Goal: Transaction & Acquisition: Book appointment/travel/reservation

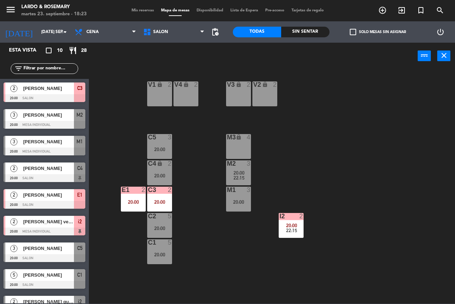
click at [152, 144] on div "C5 3 20:00" at bounding box center [159, 146] width 25 height 25
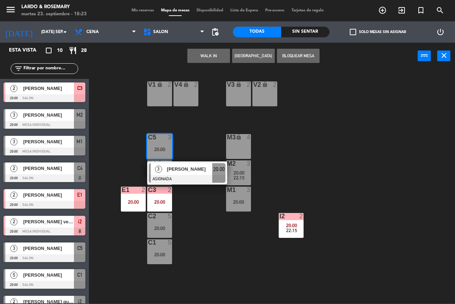
click at [252, 112] on div "V1 lock 2 V2 lock 2 V3 lock 2 V4 lock 2 C5 3 20:00 3 [PERSON_NAME] ASIGNADA 20:…" at bounding box center [275, 186] width 362 height 235
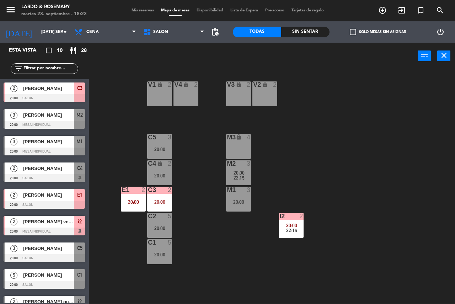
click at [189, 173] on div "V1 lock 2 V2 lock 2 V3 lock 2 V4 lock 2 C5 3 20:00 M3 lock 4 C4 lock 2 20:00 M2…" at bounding box center [275, 186] width 362 height 235
click at [174, 173] on div "V1 lock 2 V2 lock 2 V3 lock 2 V4 lock 2 C5 3 20:00 M3 lock 4 C4 lock 2 20:00 M2…" at bounding box center [275, 186] width 362 height 235
click at [168, 174] on div "20:00" at bounding box center [159, 175] width 25 height 5
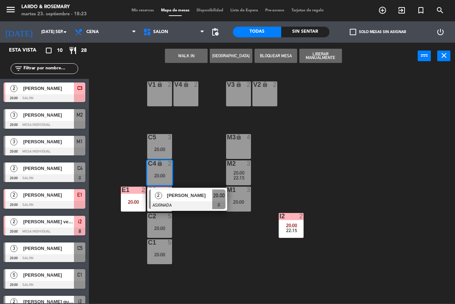
click at [192, 165] on div "V1 lock 2 V2 lock 2 V3 lock 2 V4 lock 2 C5 3 20:00 M3 lock 4 C4 lock 2 20:00 2 …" at bounding box center [275, 186] width 362 height 235
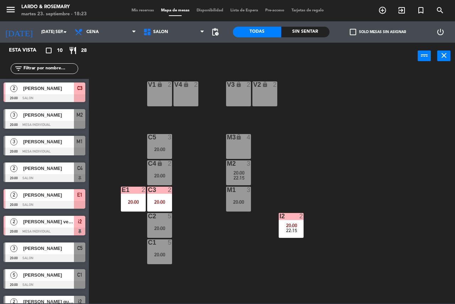
click at [155, 202] on div "20:00" at bounding box center [159, 202] width 25 height 5
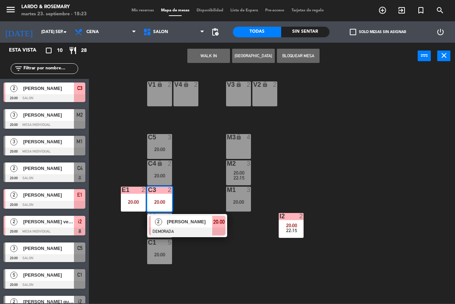
click at [191, 184] on div "V1 lock 2 V2 lock 2 V3 lock 2 V4 lock 2 C5 3 20:00 M3 lock 4 C4 lock 2 20:00 M2…" at bounding box center [275, 186] width 362 height 235
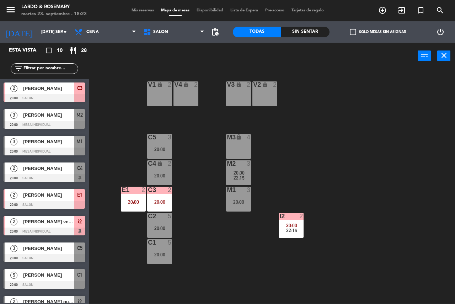
click at [131, 207] on div "E1 2 20:00" at bounding box center [133, 199] width 25 height 25
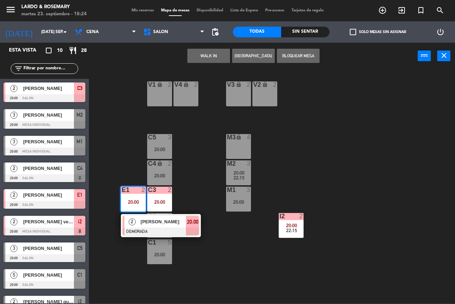
click at [263, 165] on div "V1 lock 2 V2 lock 2 V3 lock 2 V4 lock 2 C5 3 20:00 M3 lock 4 C4 lock 2 20:00 M2…" at bounding box center [275, 186] width 362 height 235
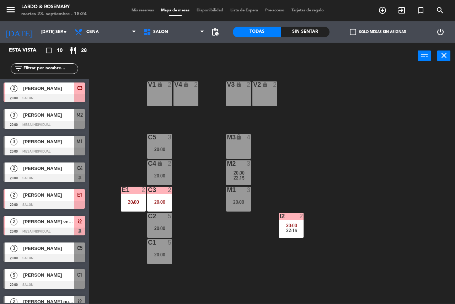
drag, startPoint x: 307, startPoint y: 222, endPoint x: 294, endPoint y: 225, distance: 14.2
click at [294, 225] on div "V1 lock 2 V2 lock 2 V3 lock 2 V4 lock 2 C5 3 20:00 M3 lock 4 C4 lock 2 20:00 M2…" at bounding box center [275, 186] width 362 height 235
click at [294, 225] on span "20:00" at bounding box center [291, 226] width 11 height 6
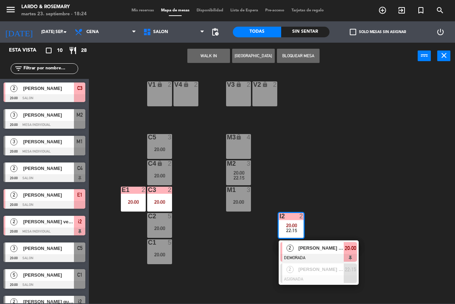
drag, startPoint x: 278, startPoint y: 177, endPoint x: 250, endPoint y: 194, distance: 32.2
click at [274, 177] on div "V1 lock 2 V2 lock 2 V3 lock 2 V4 lock 2 C5 3 20:00 M3 lock 4 C4 lock 2 20:00 M2…" at bounding box center [275, 186] width 362 height 235
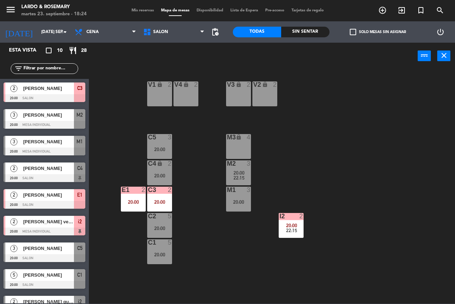
click at [241, 207] on div "M1 3 20:00" at bounding box center [238, 199] width 25 height 25
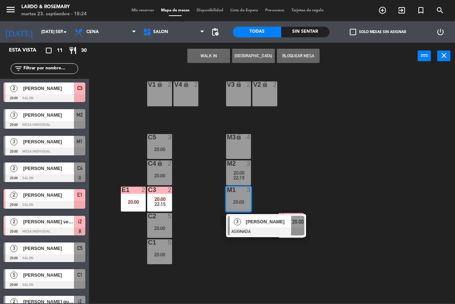
drag, startPoint x: 305, startPoint y: 162, endPoint x: 297, endPoint y: 160, distance: 8.7
click at [304, 161] on div "V1 lock 2 V2 lock 2 V3 lock 2 V4 lock 2 C5 3 20:00 M3 lock 4 C4 lock 2 20:00 M2…" at bounding box center [275, 186] width 362 height 235
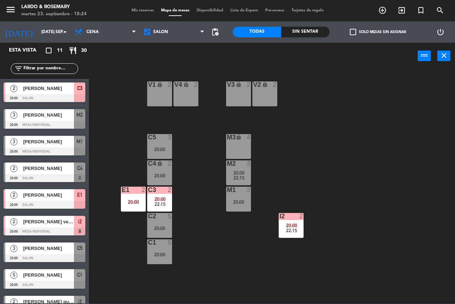
click at [244, 168] on div "M2 3 20:00 22:15" at bounding box center [238, 172] width 25 height 25
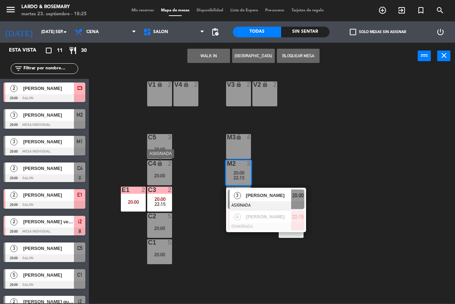
click at [171, 167] on div "2" at bounding box center [172, 163] width 12 height 7
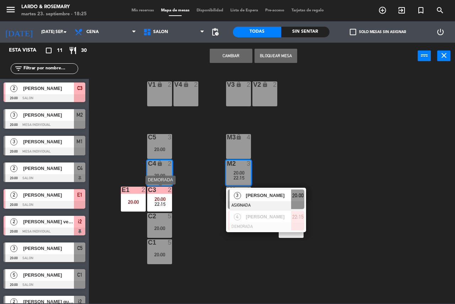
click at [163, 198] on span "20:00" at bounding box center [160, 199] width 11 height 6
click at [186, 210] on div "V1 lock 2 V2 lock 2 V3 lock 2 V4 lock 2 C5 3 20:00 M3 lock 4 C4 lock 2 20:00 M2…" at bounding box center [275, 186] width 362 height 235
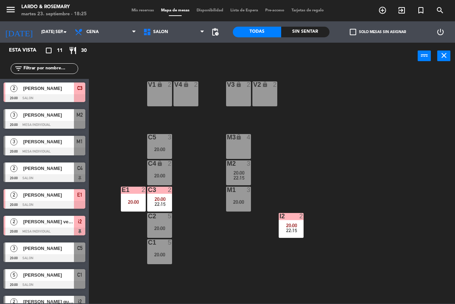
click at [163, 201] on span "22:15" at bounding box center [160, 204] width 11 height 6
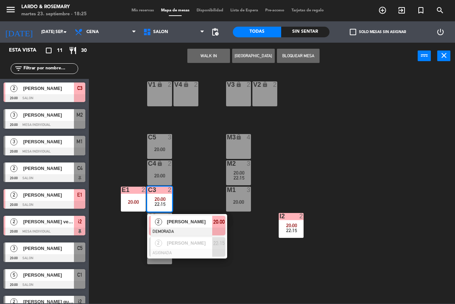
drag, startPoint x: 317, startPoint y: 130, endPoint x: 287, endPoint y: 193, distance: 70.3
click at [316, 131] on div "V1 lock 2 V2 lock 2 V3 lock 2 V4 lock 2 C5 3 20:00 M3 lock 4 C4 lock 2 20:00 M2…" at bounding box center [275, 186] width 362 height 235
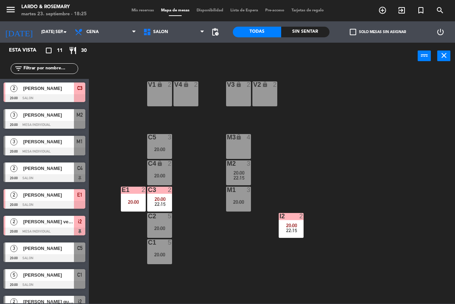
click at [286, 212] on div "V1 lock 2 V2 lock 2 V3 lock 2 V4 lock 2 C5 3 20:00 M3 lock 4 C4 lock 2 20:00 M2…" at bounding box center [275, 186] width 362 height 235
click at [287, 235] on div "i2 2 20:00 22:15" at bounding box center [291, 225] width 25 height 25
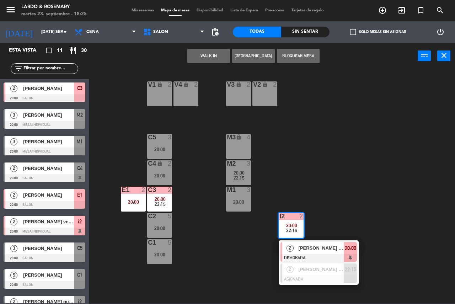
click at [290, 163] on div "V1 lock 2 V2 lock 2 V3 lock 2 V4 lock 2 C5 3 20:00 M3 lock 4 C4 lock 2 20:00 M2…" at bounding box center [275, 186] width 362 height 235
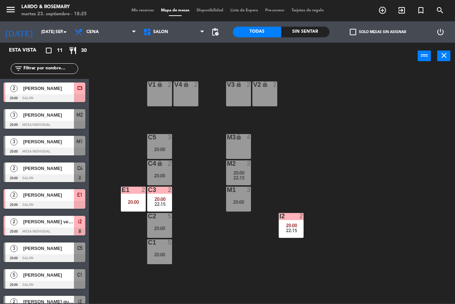
drag, startPoint x: 263, startPoint y: 172, endPoint x: 248, endPoint y: 170, distance: 15.4
click at [258, 171] on div "V1 lock 2 V2 lock 2 V3 lock 2 V4 lock 2 C5 3 20:00 M3 lock 4 C4 lock 2 20:00 M2…" at bounding box center [275, 186] width 362 height 235
click at [248, 170] on div "20:00" at bounding box center [238, 172] width 25 height 5
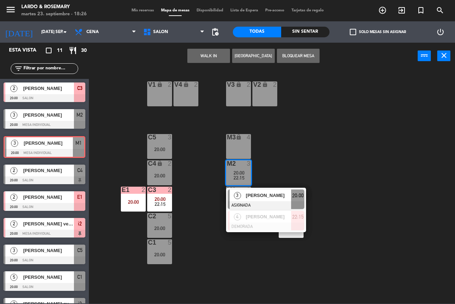
click at [42, 141] on div "3 Candela chomali 20:00 MESA INDIVIDUAL M1 3 Candela chomali 20:00 MESA INDIVID…" at bounding box center [44, 146] width 89 height 29
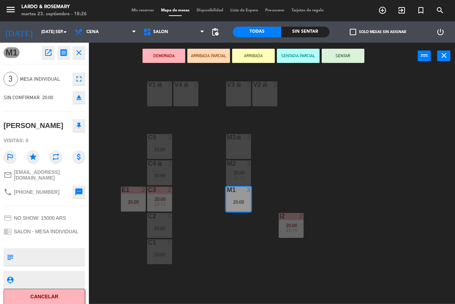
click at [170, 53] on button "DEMORADA" at bounding box center [164, 56] width 43 height 14
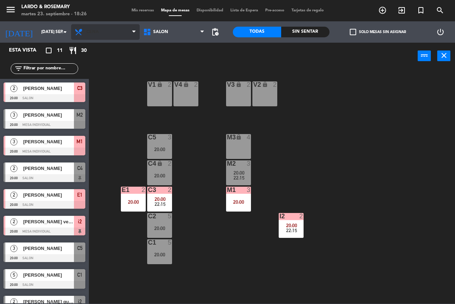
click at [105, 91] on div "V1 lock 2 V2 lock 2 V3 lock 2 V4 lock 2 C5 3 20:00 M3 lock 4 C4 lock 2 20:00 M2…" at bounding box center [275, 186] width 362 height 235
click at [51, 120] on div "[PERSON_NAME]" at bounding box center [48, 115] width 52 height 12
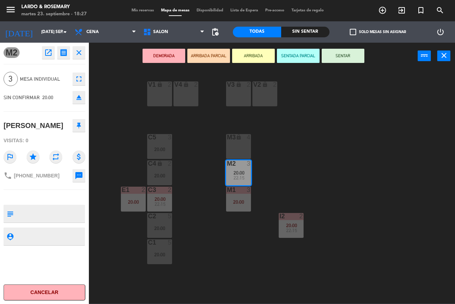
click at [155, 60] on button "DEMORADA" at bounding box center [164, 56] width 43 height 14
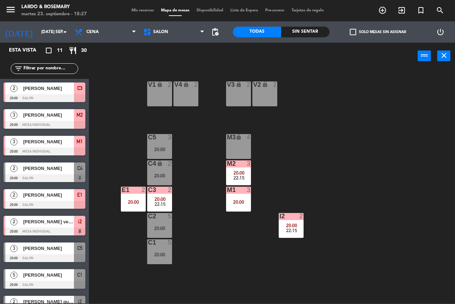
click at [121, 80] on div "V1 lock 2 V2 lock 2 V3 lock 2 V4 lock 2 C5 3 20:00 M3 lock 4 C4 lock 2 20:00 M2…" at bounding box center [275, 186] width 362 height 235
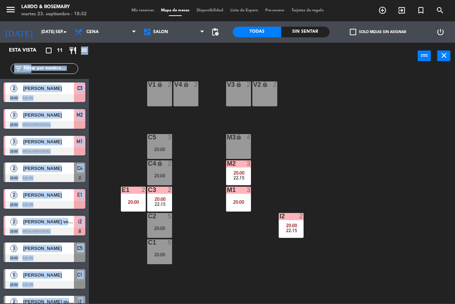
drag, startPoint x: 81, startPoint y: 50, endPoint x: 100, endPoint y: 52, distance: 18.6
click at [100, 52] on div "Esta vista crop_square 11 restaurant 30 filter_list 2 [PERSON_NAME] 20:00 SALON…" at bounding box center [227, 173] width 455 height 261
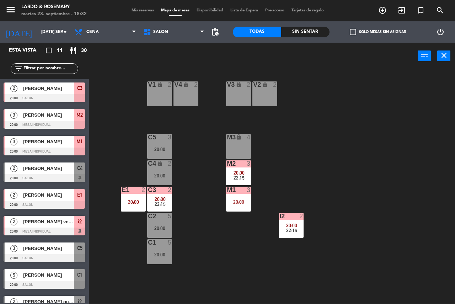
click at [118, 82] on div "V1 lock 2 V2 lock 2 V3 lock 2 V4 lock 2 C5 3 20:00 M3 lock 4 C4 lock 2 20:00 M2…" at bounding box center [275, 186] width 362 height 235
click at [166, 221] on div "C2 5 20:00" at bounding box center [159, 225] width 25 height 25
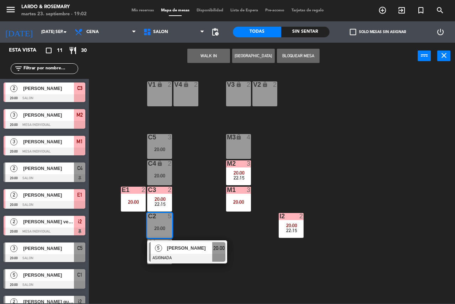
click at [185, 204] on div "V1 lock 2 V2 lock 2 V3 lock 2 V4 lock 2 C5 3 20:00 M3 lock 4 C4 lock 2 20:00 M2…" at bounding box center [275, 186] width 362 height 235
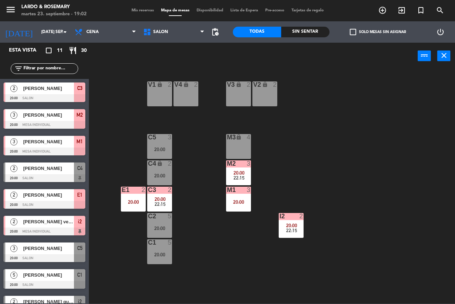
click at [250, 142] on div "M3 lock 4" at bounding box center [238, 146] width 25 height 25
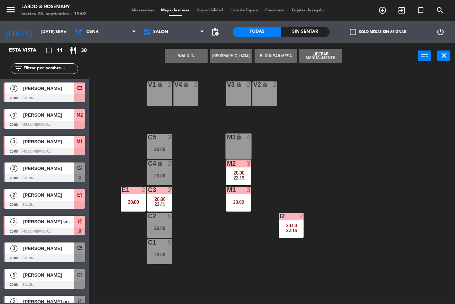
click at [232, 57] on button "[GEOGRAPHIC_DATA]" at bounding box center [231, 56] width 43 height 14
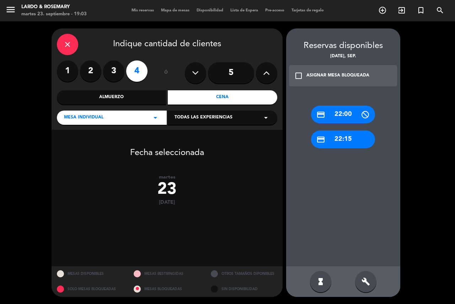
click at [351, 83] on div "check_box_outline_blank ASIGNAR MESA BLOQUEADA" at bounding box center [343, 75] width 109 height 21
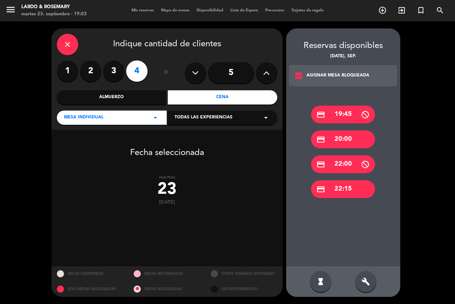
click at [354, 136] on div "credit_card 20:00" at bounding box center [343, 140] width 64 height 18
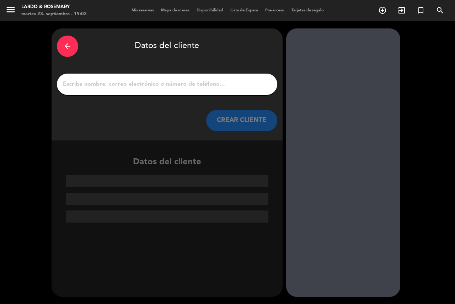
click at [171, 93] on div at bounding box center [167, 84] width 221 height 21
click at [176, 84] on input "1" at bounding box center [167, 84] width 210 height 10
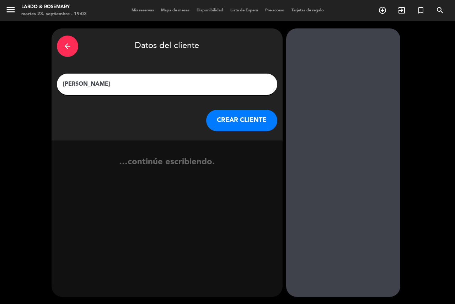
type input "[PERSON_NAME]"
click at [225, 113] on button "CREAR CLIENTE" at bounding box center [241, 120] width 71 height 21
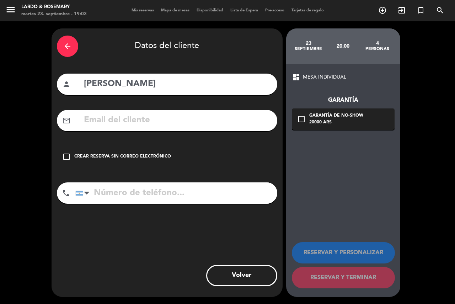
click at [94, 161] on div "check_box_outline_blank Crear reserva sin correo electrónico" at bounding box center [167, 156] width 221 height 21
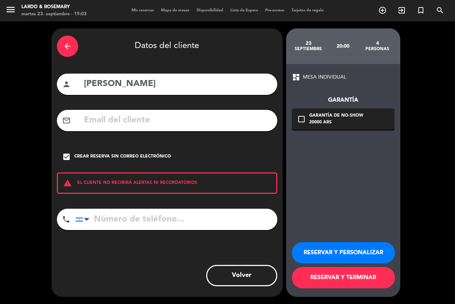
click at [122, 224] on input "tel" at bounding box center [176, 219] width 202 height 21
type input "1144386611"
click at [321, 278] on button "RESERVAR Y TERMINAR" at bounding box center [343, 277] width 103 height 21
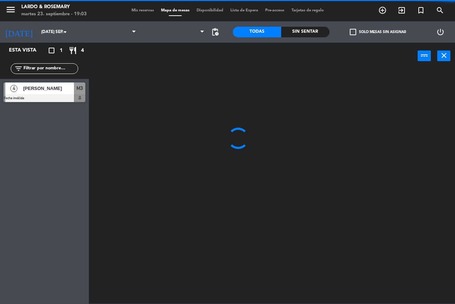
click at [224, 188] on div at bounding box center [275, 186] width 362 height 235
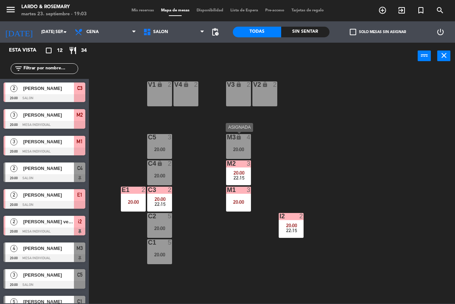
click at [239, 145] on div "M3 lock 4 20:00" at bounding box center [238, 146] width 25 height 25
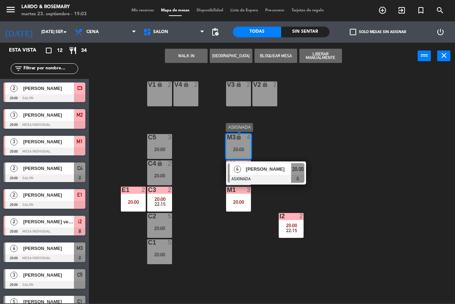
click at [253, 178] on div at bounding box center [266, 179] width 76 height 8
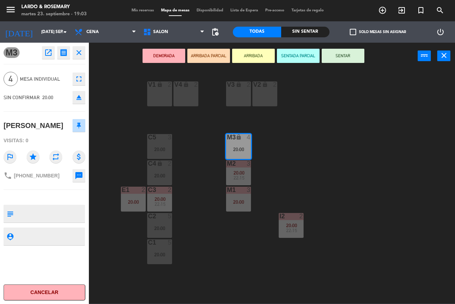
click at [81, 81] on icon "fullscreen" at bounding box center [79, 79] width 9 height 9
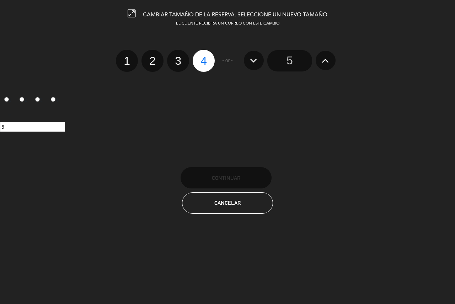
click at [148, 64] on label "2" at bounding box center [153, 61] width 22 height 22
click at [149, 57] on input "2" at bounding box center [151, 54] width 5 height 5
radio input "true"
radio input "false"
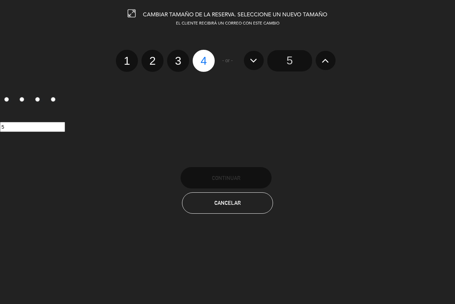
radio input "false"
radio input "true"
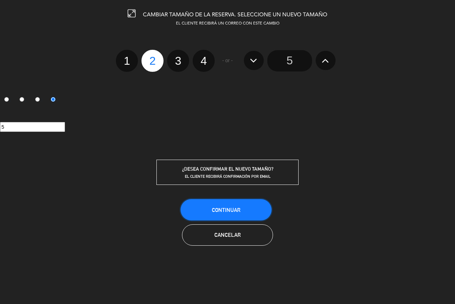
click at [249, 212] on button "Continuar" at bounding box center [226, 209] width 91 height 21
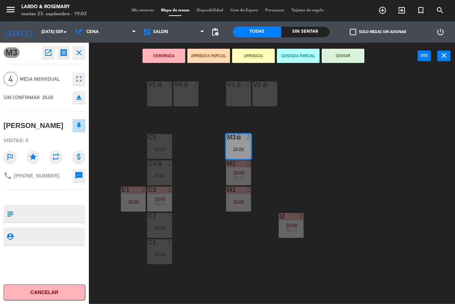
click at [158, 53] on button "DEMORADA" at bounding box center [164, 56] width 43 height 14
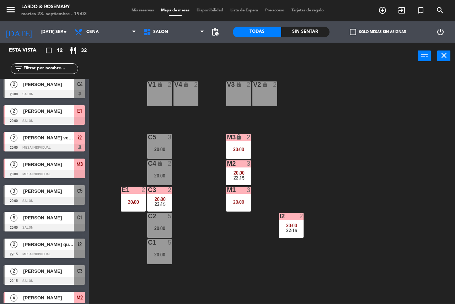
scroll to position [96, 0]
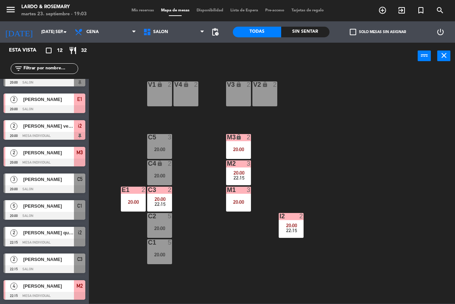
click at [50, 209] on span "[PERSON_NAME]" at bounding box center [48, 205] width 51 height 7
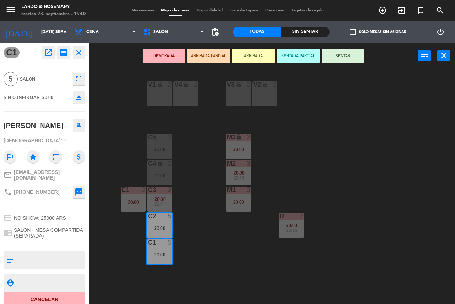
click at [169, 61] on button "DEMORADA" at bounding box center [164, 56] width 43 height 14
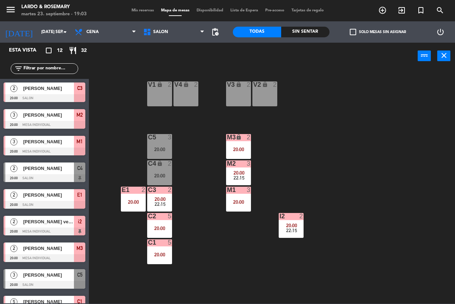
scroll to position [9, 0]
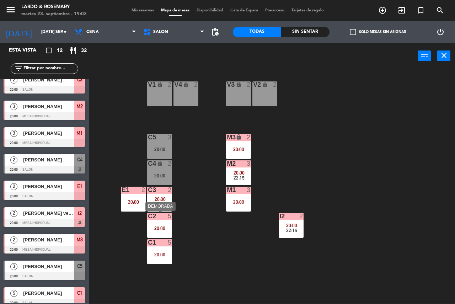
click at [155, 235] on div "C2 5 20:00" at bounding box center [159, 225] width 25 height 25
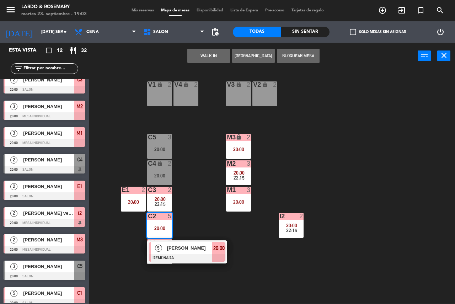
click at [169, 250] on span "[PERSON_NAME]" at bounding box center [190, 247] width 46 height 7
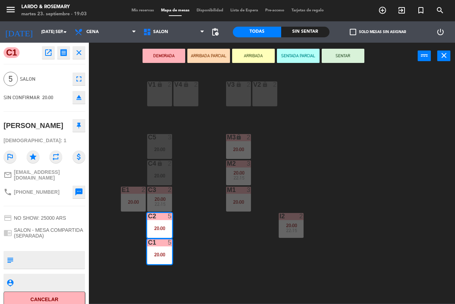
click at [78, 73] on button "fullscreen" at bounding box center [79, 79] width 13 height 13
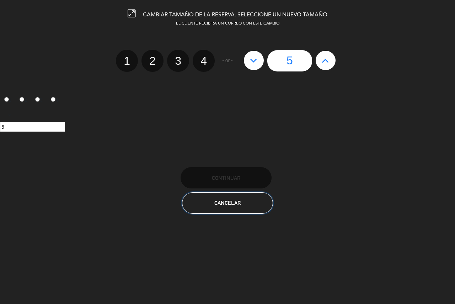
click at [252, 206] on button "Cancelar" at bounding box center [227, 202] width 91 height 21
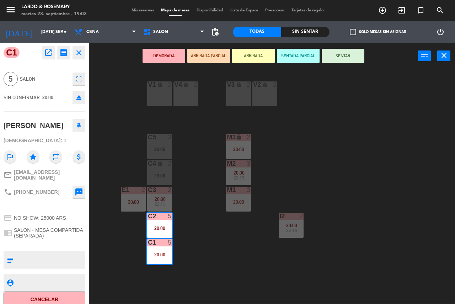
click at [84, 102] on button "eject" at bounding box center [79, 97] width 13 height 13
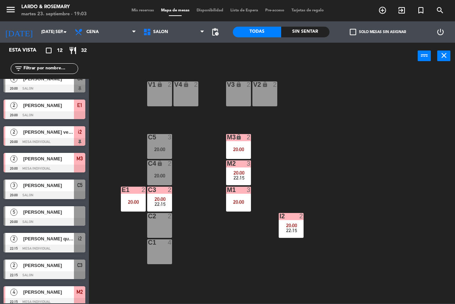
scroll to position [96, 0]
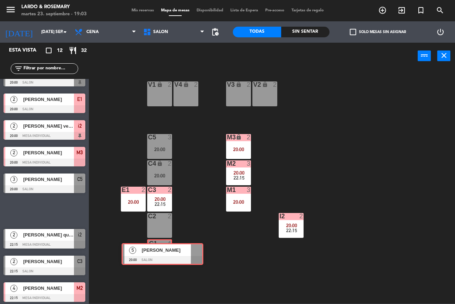
drag, startPoint x: 50, startPoint y: 207, endPoint x: 168, endPoint y: 250, distance: 125.7
click at [168, 250] on div "Esta vista crop_square 12 restaurant 32 filter_list 2 [PERSON_NAME] 20:00 SALON…" at bounding box center [227, 173] width 455 height 261
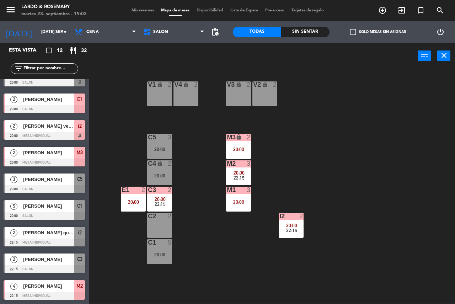
click at [167, 250] on div "C1 5 20:00" at bounding box center [159, 251] width 25 height 25
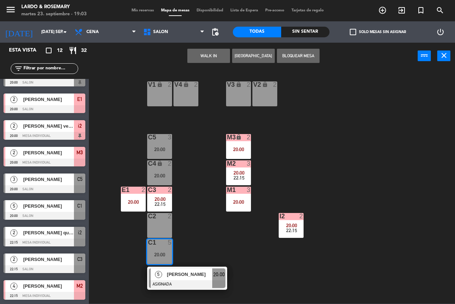
click at [172, 270] on div "[PERSON_NAME]" at bounding box center [190, 275] width 46 height 12
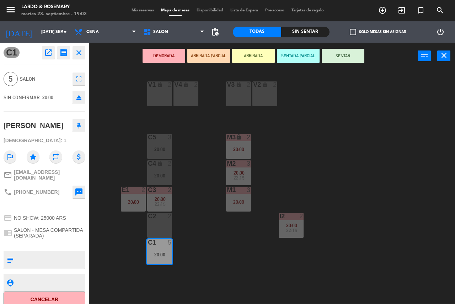
click at [155, 58] on button "DEMORADA" at bounding box center [164, 56] width 43 height 14
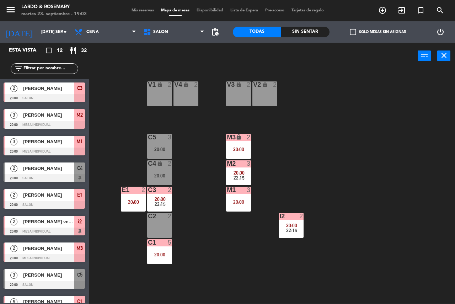
scroll to position [9, 0]
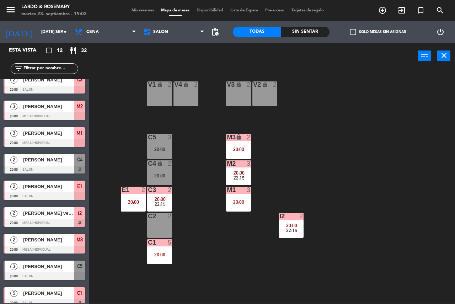
click at [236, 142] on div "M3 lock 2 20:00" at bounding box center [238, 146] width 25 height 25
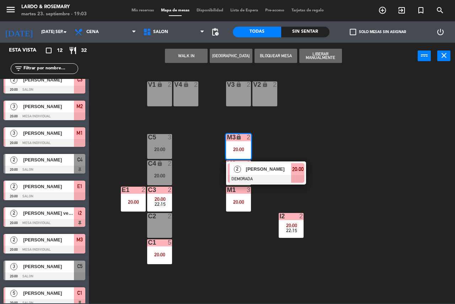
drag, startPoint x: 249, startPoint y: 169, endPoint x: 185, endPoint y: 214, distance: 78.4
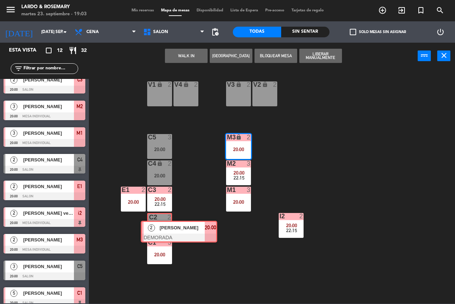
drag, startPoint x: 248, startPoint y: 164, endPoint x: 161, endPoint y: 222, distance: 105.0
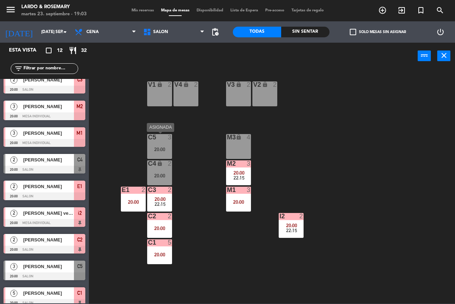
click at [155, 143] on div "C5 3 20:00" at bounding box center [159, 146] width 25 height 25
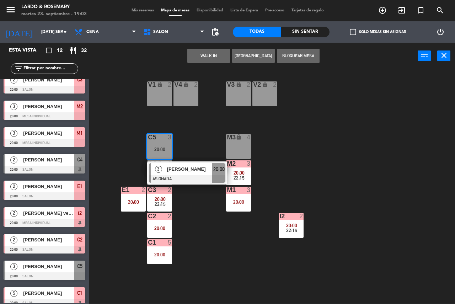
click at [179, 169] on span "[PERSON_NAME]" at bounding box center [190, 168] width 46 height 7
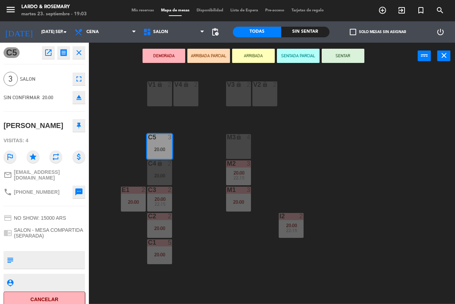
click at [177, 58] on button "DEMORADA" at bounding box center [164, 56] width 43 height 14
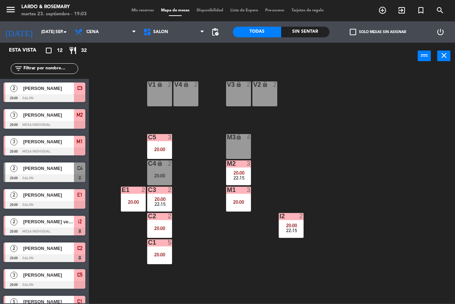
click at [185, 152] on div "V1 lock 2 V2 lock 2 V3 lock 2 V4 lock 2 C5 3 20:00 M3 lock 4 C4 lock 2 20:00 M2…" at bounding box center [275, 186] width 362 height 235
click at [155, 175] on div "20:00" at bounding box center [159, 175] width 25 height 5
